Goal: Transaction & Acquisition: Purchase product/service

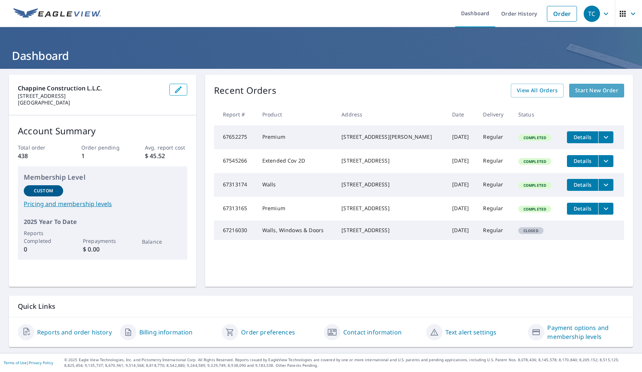
click at [617, 93] on span "Start New Order" at bounding box center [596, 90] width 43 height 9
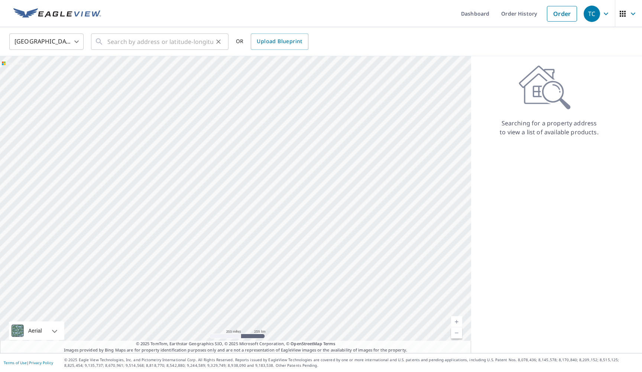
click at [107, 43] on div "​" at bounding box center [159, 41] width 137 height 16
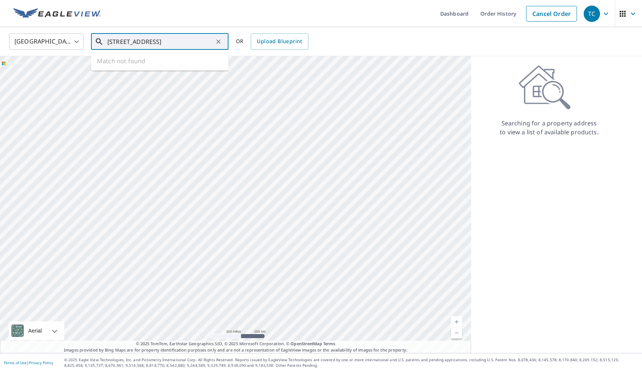
click at [135, 40] on input "[STREET_ADDRESS]" at bounding box center [160, 41] width 106 height 21
click at [141, 64] on span "[STREET_ADDRESS][PERSON_NAME]" at bounding box center [164, 63] width 117 height 9
type input "[STREET_ADDRESS][PERSON_NAME]"
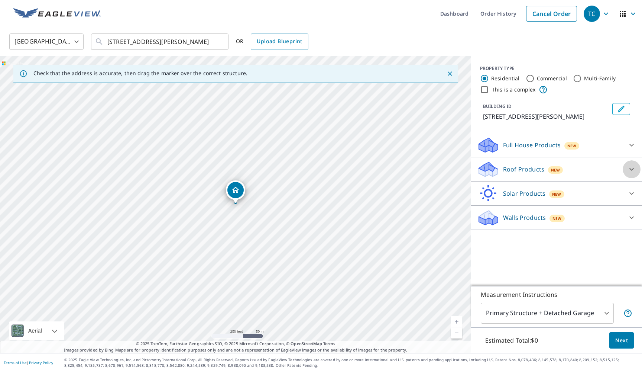
click at [632, 168] on icon at bounding box center [631, 169] width 9 height 9
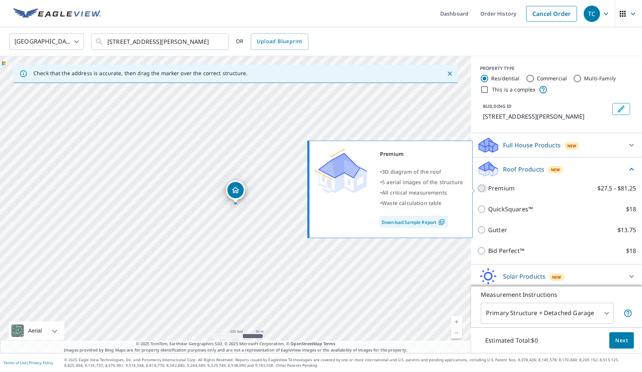
click at [483, 189] on input "Premium $27.5 - $81.25" at bounding box center [482, 188] width 11 height 9
checkbox input "true"
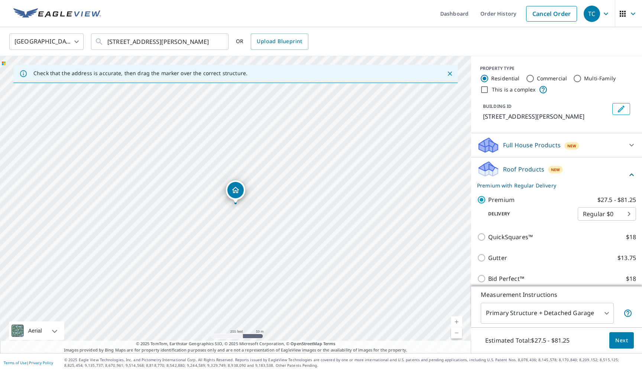
click at [625, 338] on span "Next" at bounding box center [621, 339] width 13 height 9
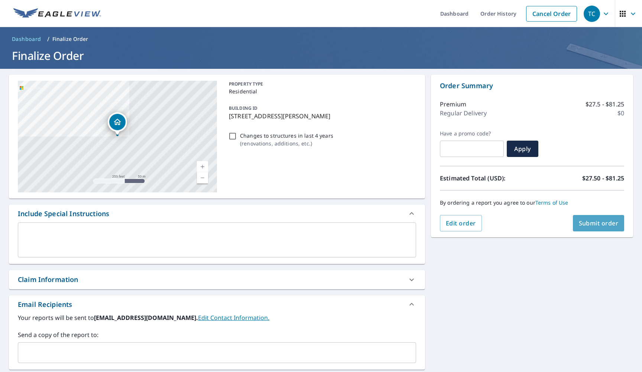
click at [603, 223] on span "Submit order" at bounding box center [599, 223] width 40 height 8
